Goal: Task Accomplishment & Management: Use online tool/utility

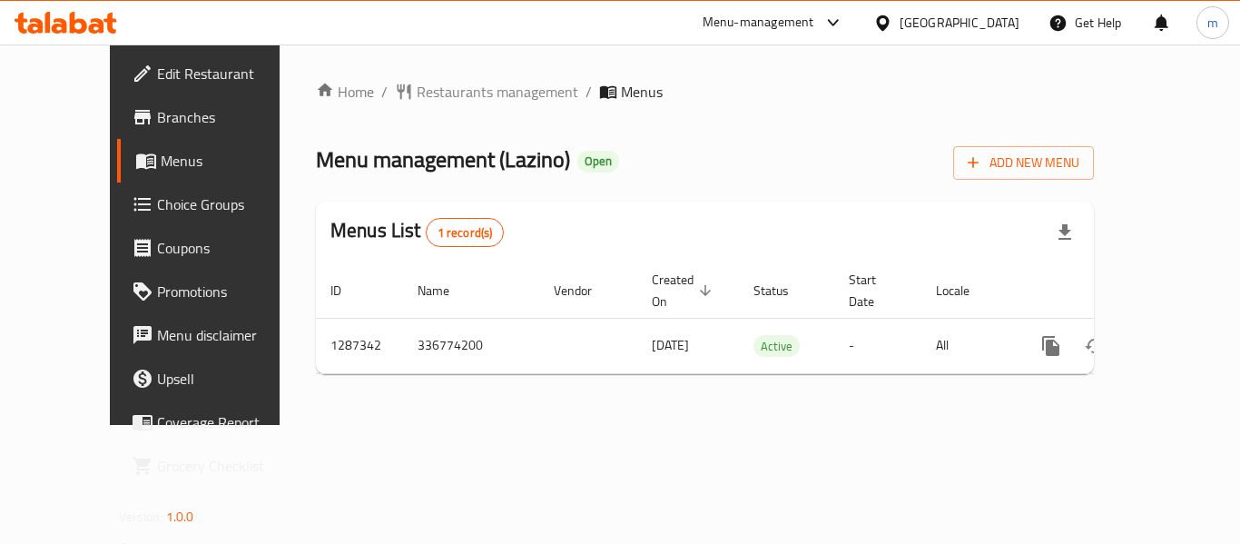
click at [117, 222] on link "Choice Groups" at bounding box center [217, 205] width 200 height 44
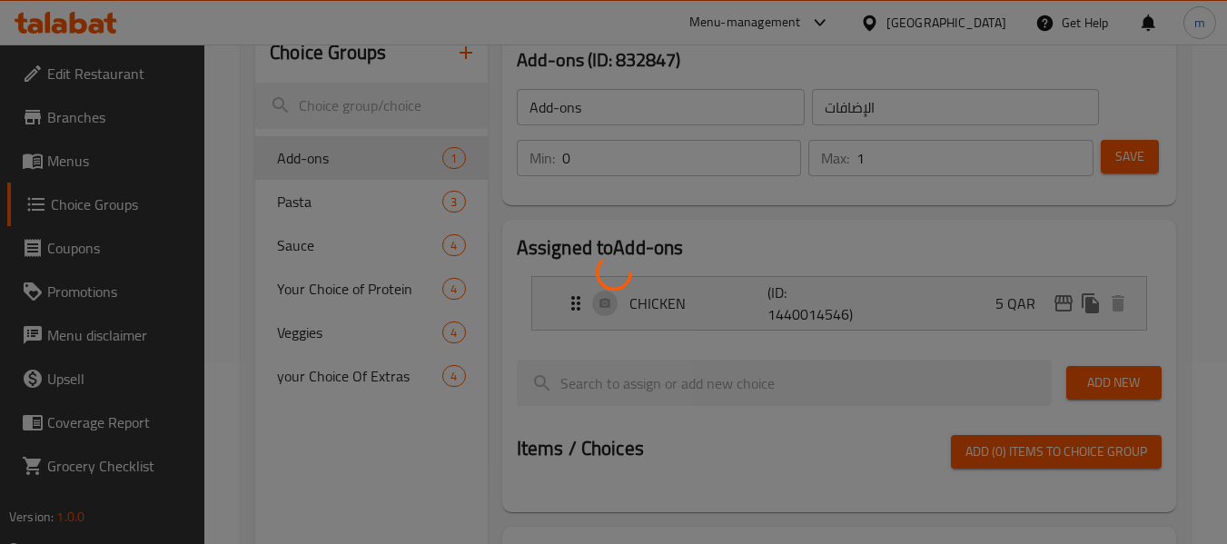
scroll to position [182, 0]
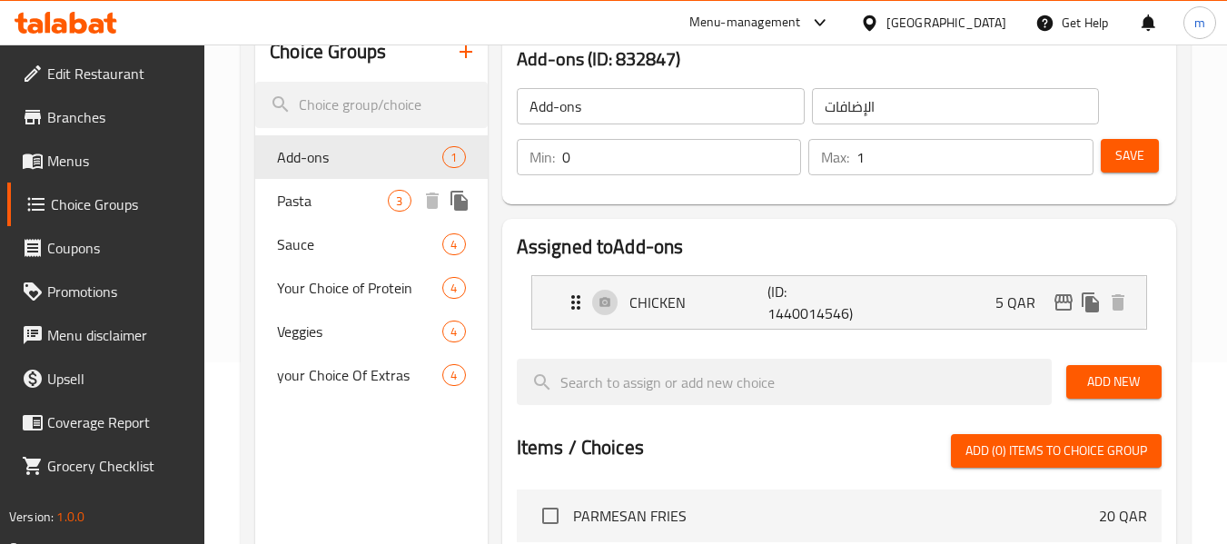
drag, startPoint x: 327, startPoint y: 202, endPoint x: 341, endPoint y: 201, distance: 14.6
click at [327, 202] on span "Pasta" at bounding box center [332, 201] width 111 height 22
type input "Pasta"
type input "باستا"
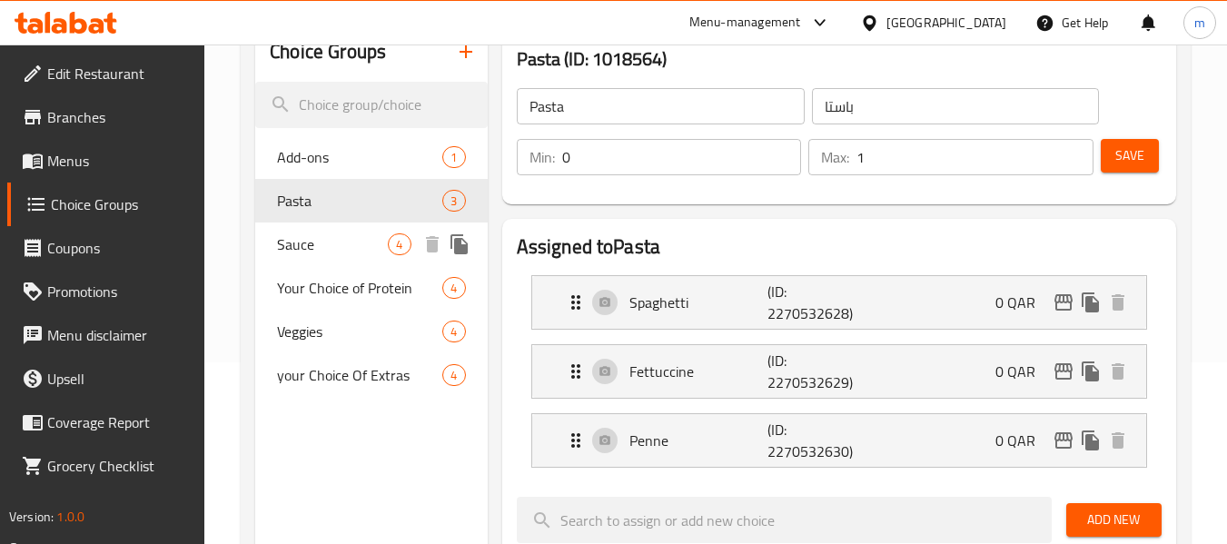
click at [370, 252] on span "Sauce" at bounding box center [332, 244] width 111 height 22
type input "Sauce"
type input "صوص"
type input "1"
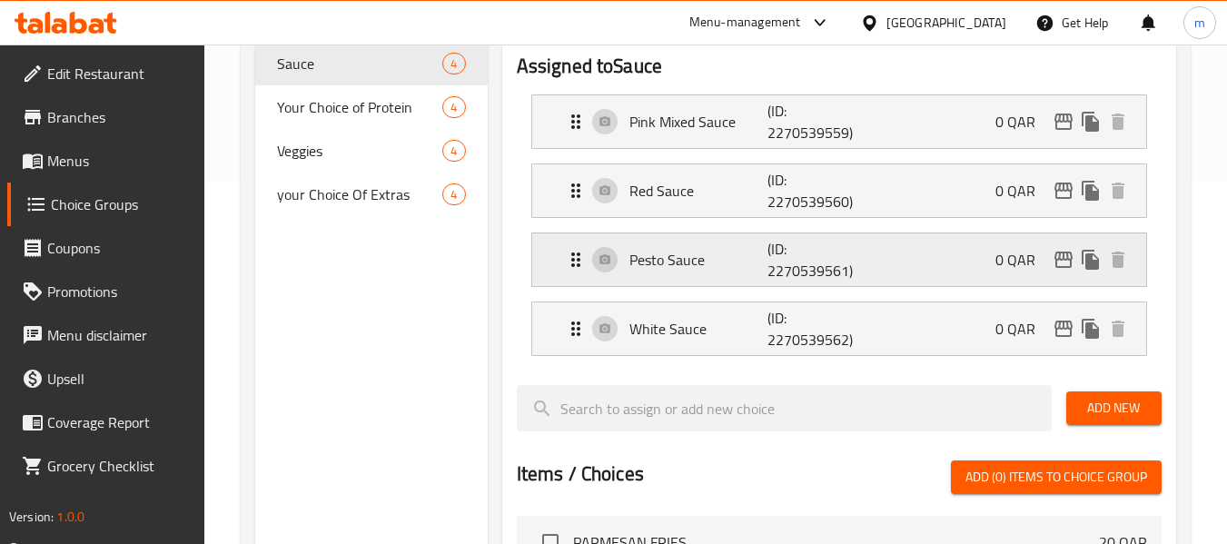
scroll to position [363, 0]
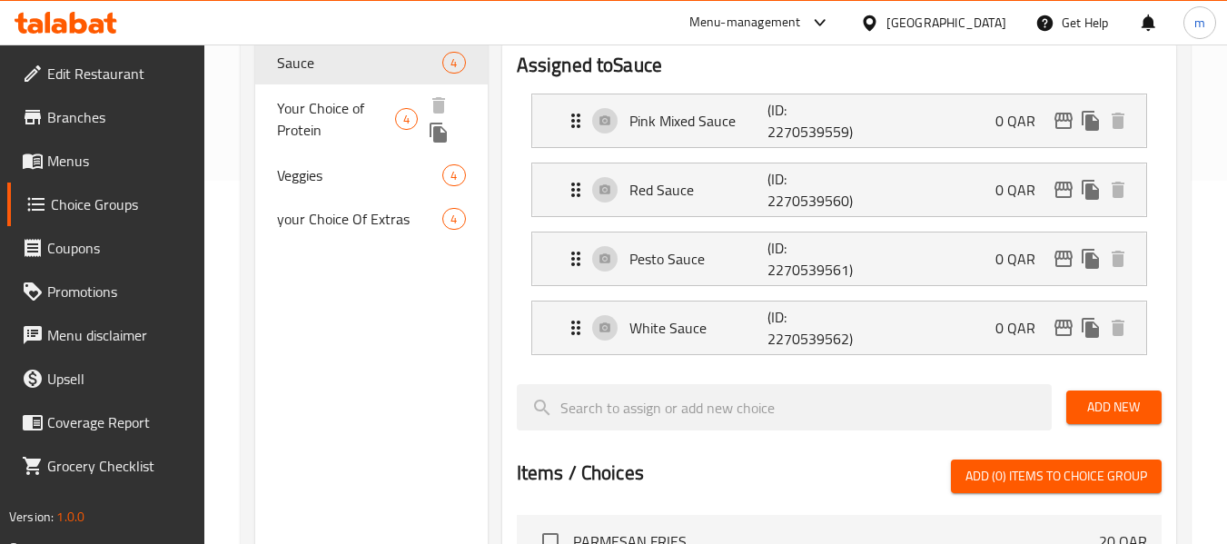
click at [333, 110] on span "Your Choice of Protein" at bounding box center [336, 119] width 118 height 44
type input "Your Choice of Protein"
type input "اختيارك من بروتين"
type input "0"
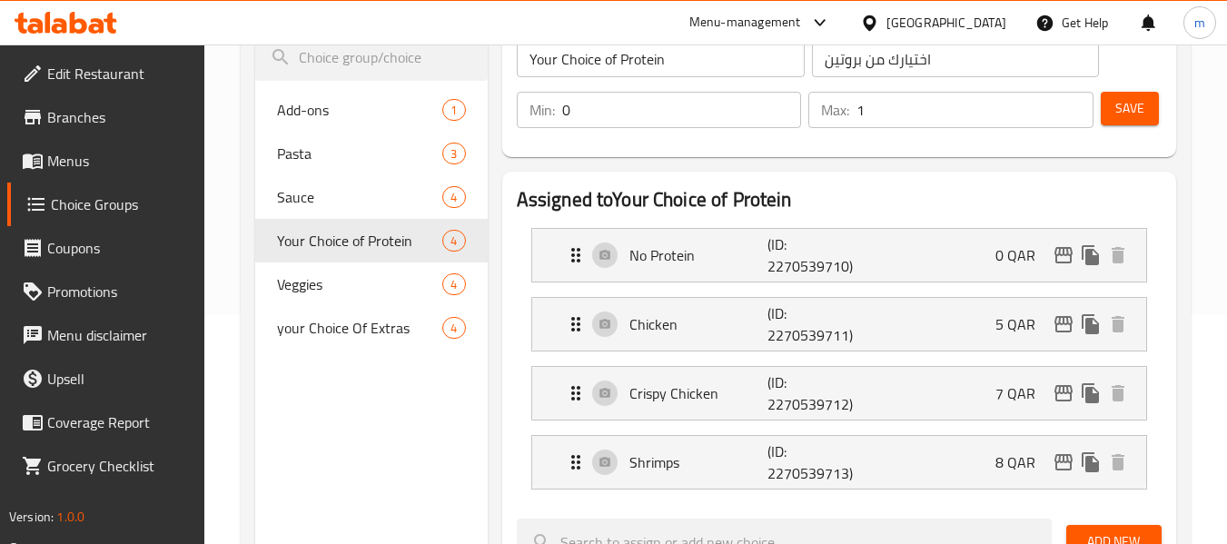
scroll to position [272, 0]
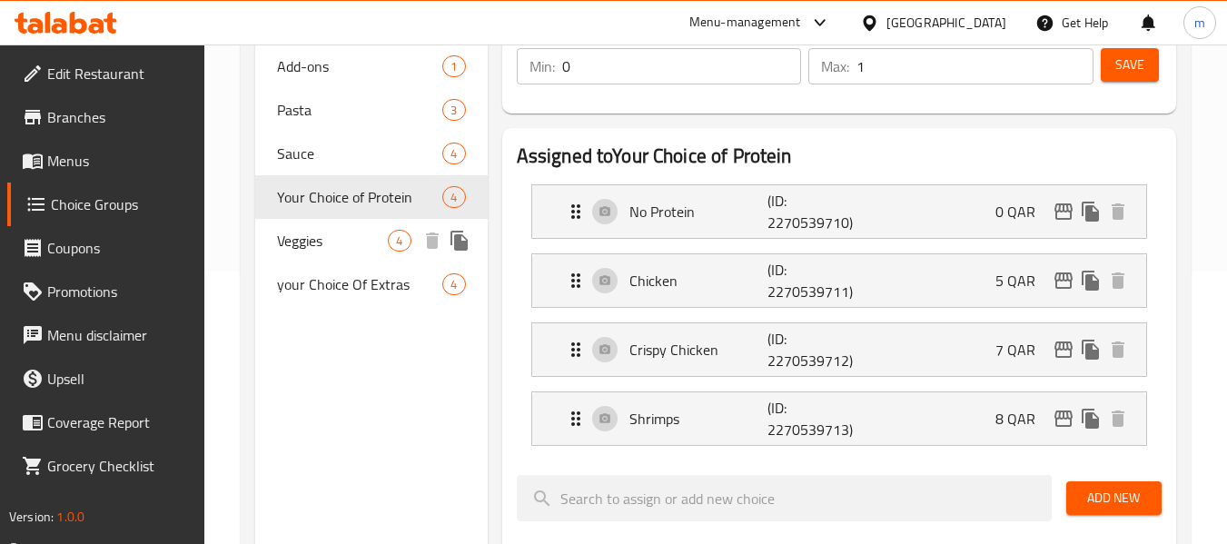
click at [309, 251] on span "Veggies" at bounding box center [332, 241] width 111 height 22
type input "Veggies"
type input "خضروات"
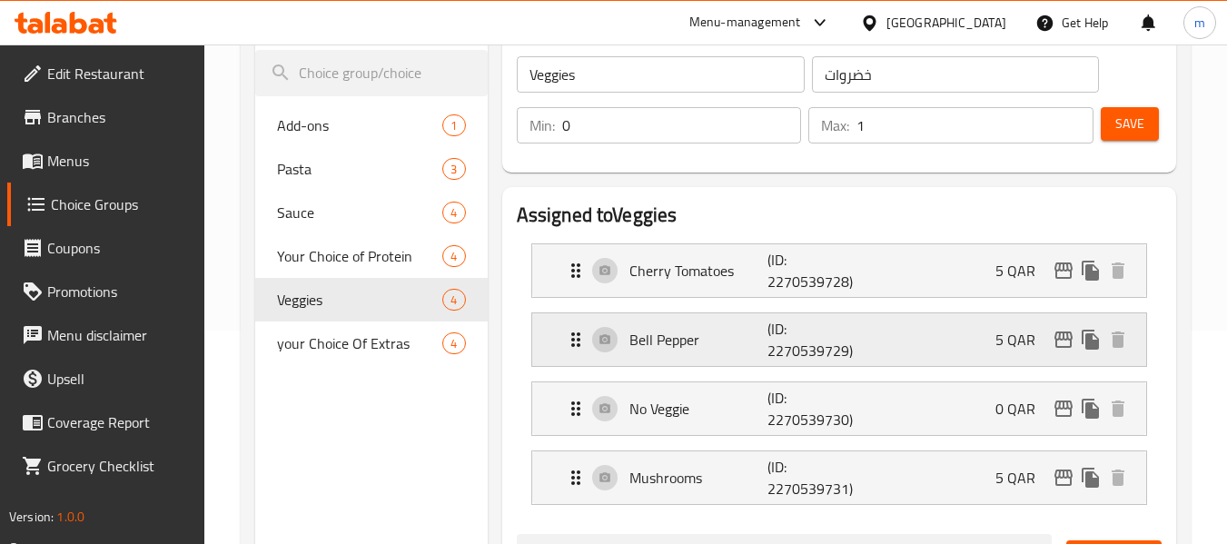
scroll to position [182, 0]
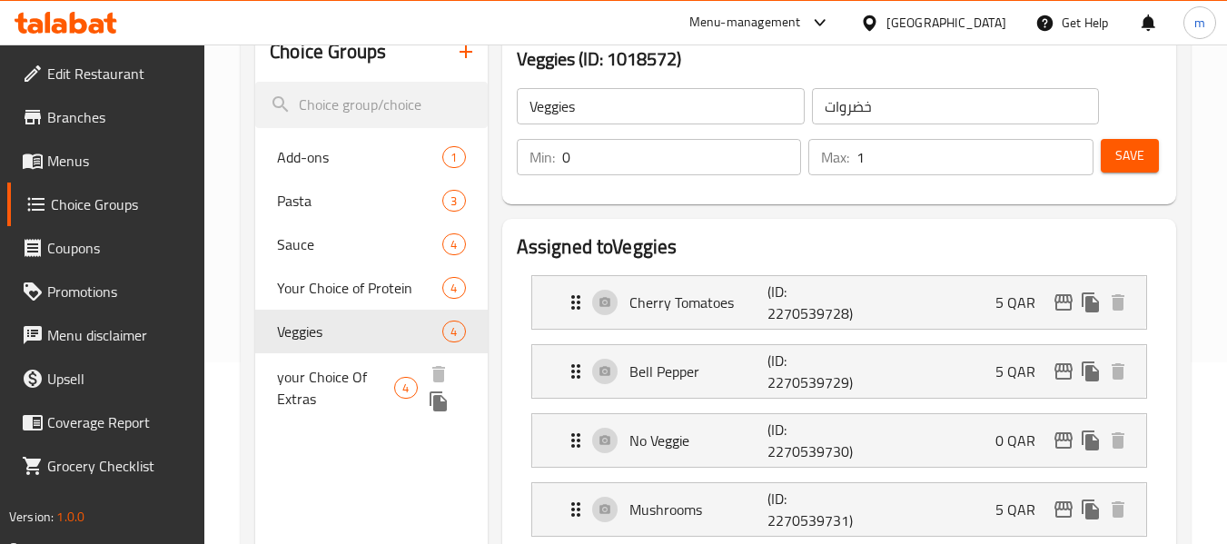
click at [340, 375] on span "your Choice Of Extras" at bounding box center [335, 388] width 117 height 44
type input "your Choice Of Extras"
type input "اختيارك من إضافات"
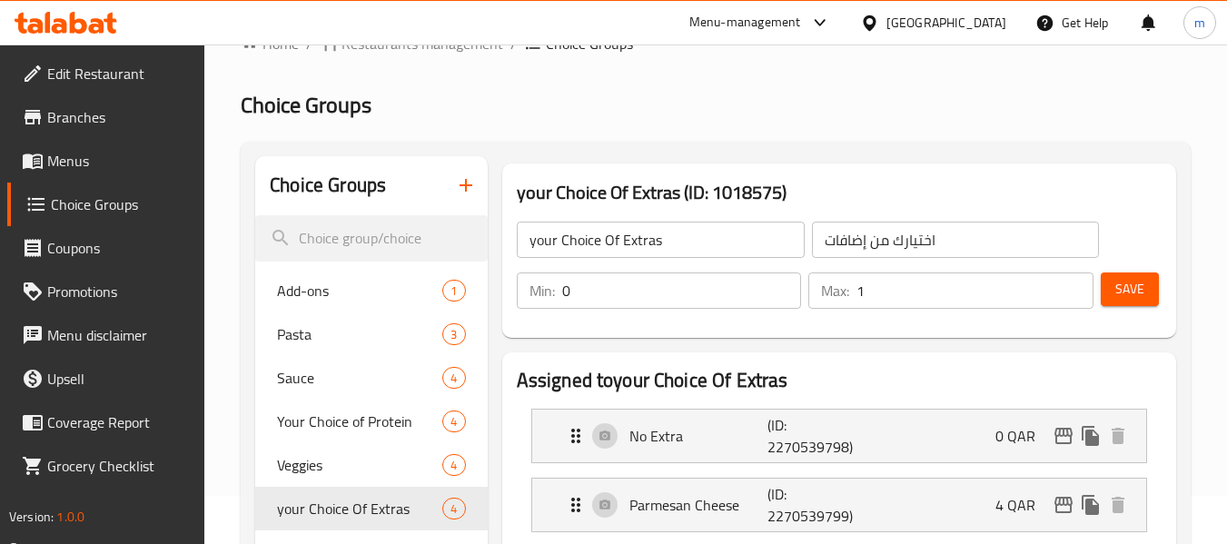
scroll to position [91, 0]
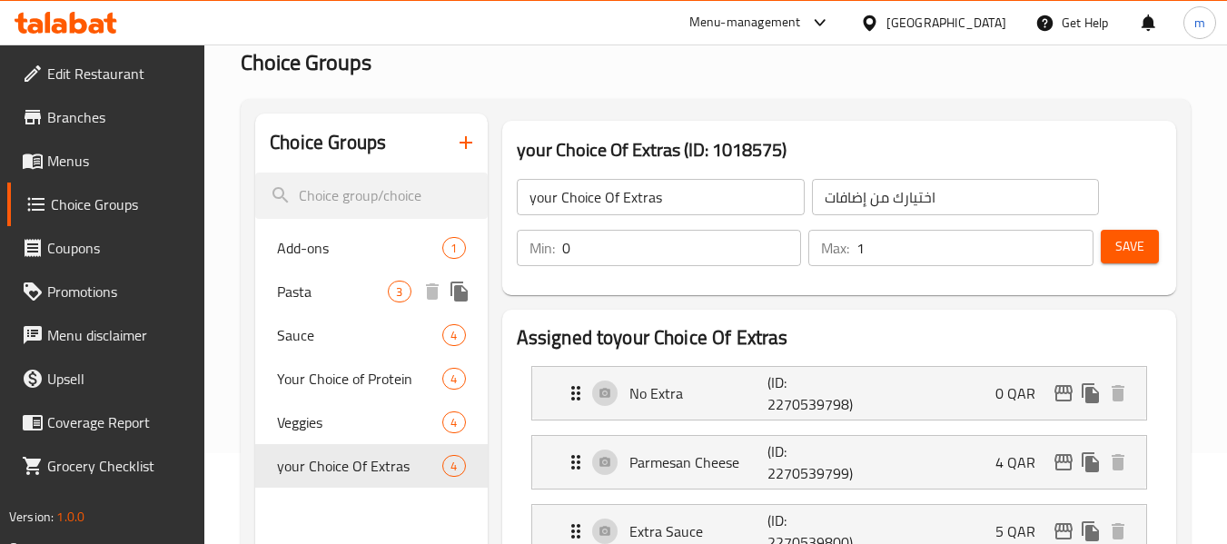
click at [297, 290] on span "Pasta" at bounding box center [332, 292] width 111 height 22
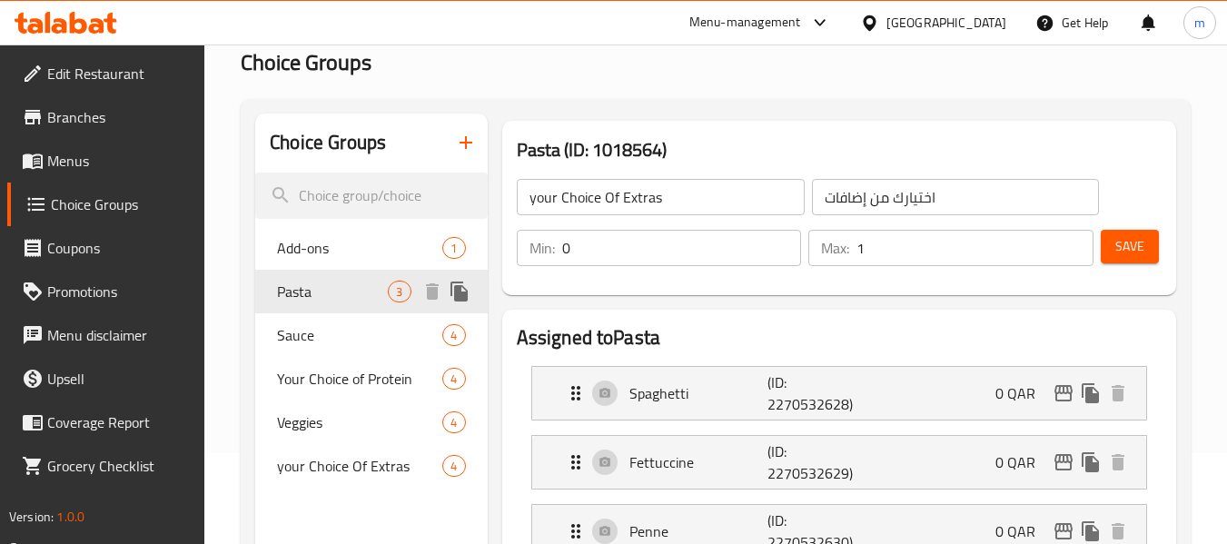
type input "Pasta"
type input "باستا"
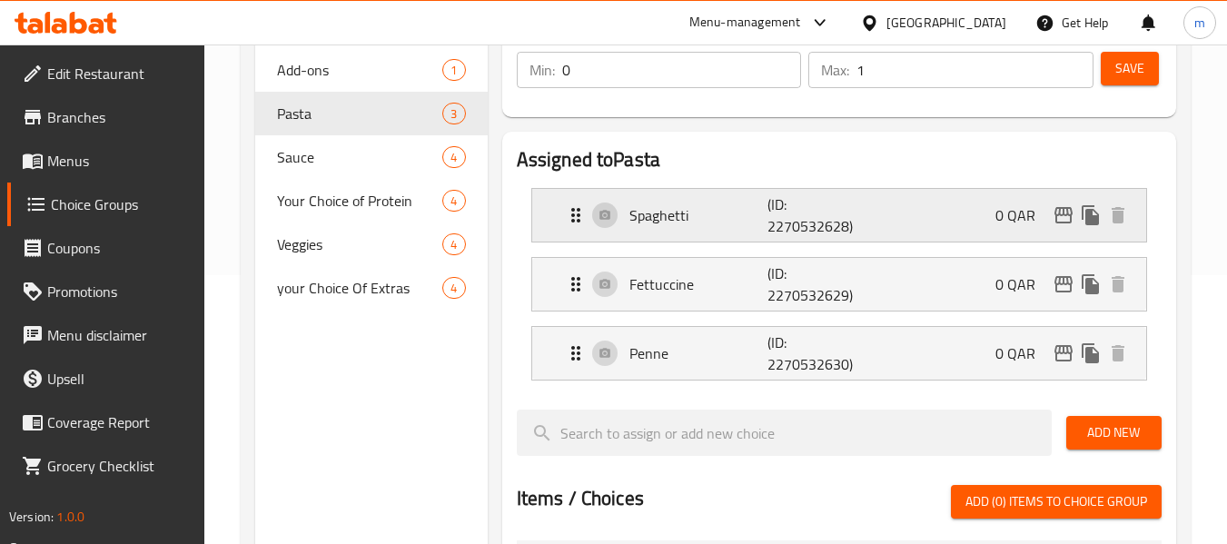
scroll to position [272, 0]
